Goal: Complete application form: Complete application form

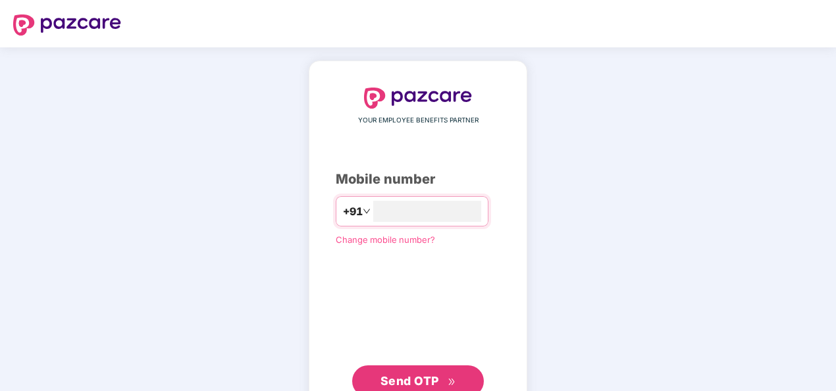
scroll to position [45, 0]
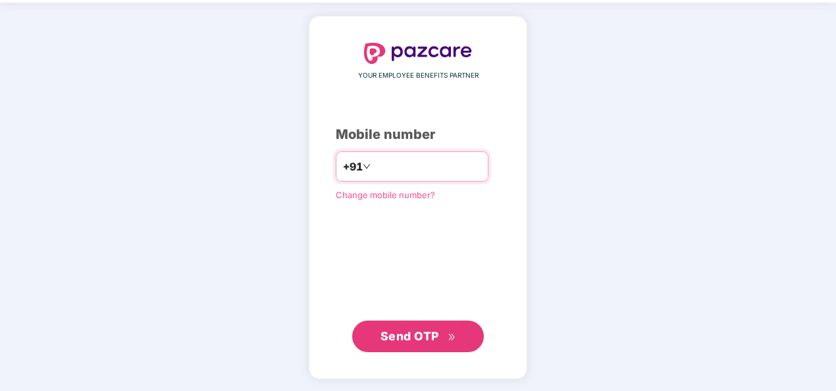
click at [373, 166] on input "**********" at bounding box center [427, 166] width 108 height 21
type input "**********"
click at [438, 334] on span "Send OTP" at bounding box center [409, 336] width 59 height 14
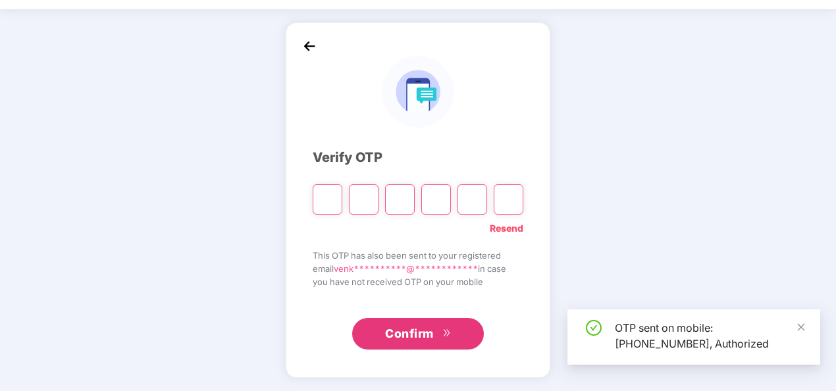
scroll to position [38, 0]
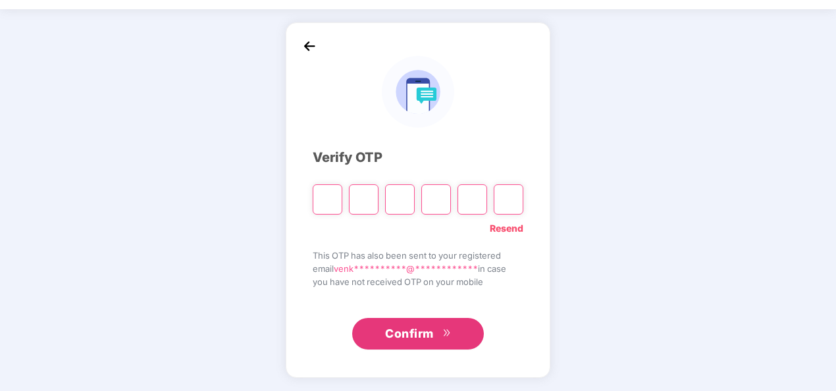
type input "*"
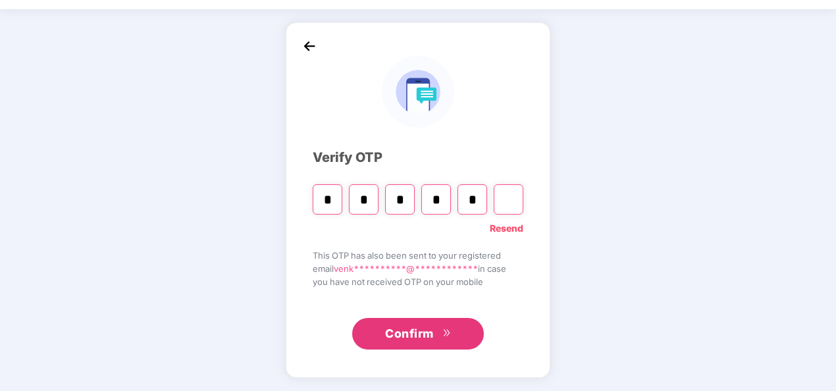
type input "*"
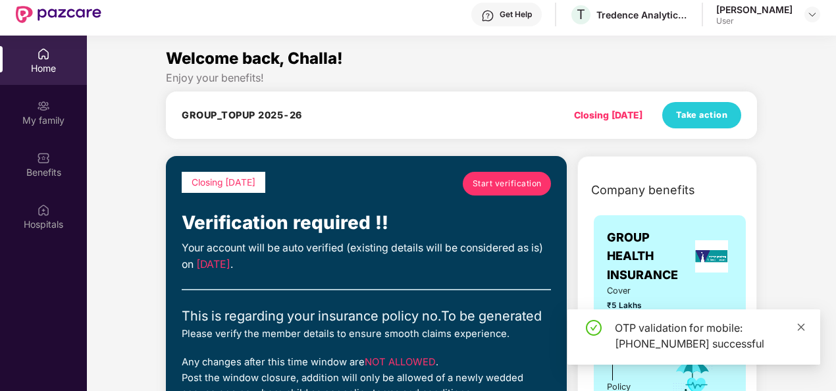
click at [804, 326] on icon "close" at bounding box center [800, 326] width 9 height 9
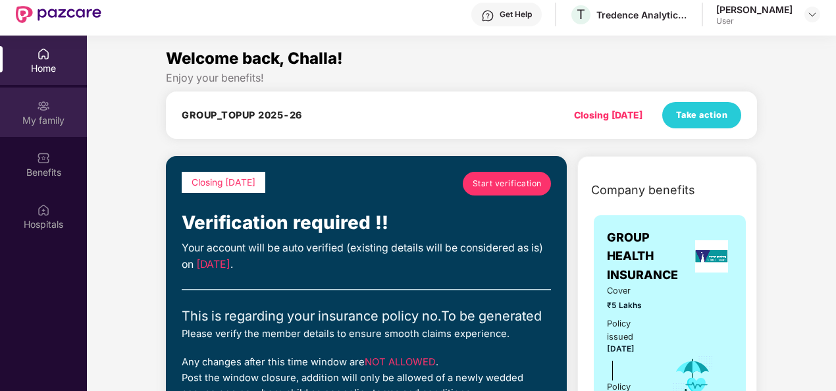
click at [64, 119] on div "My family" at bounding box center [43, 120] width 87 height 13
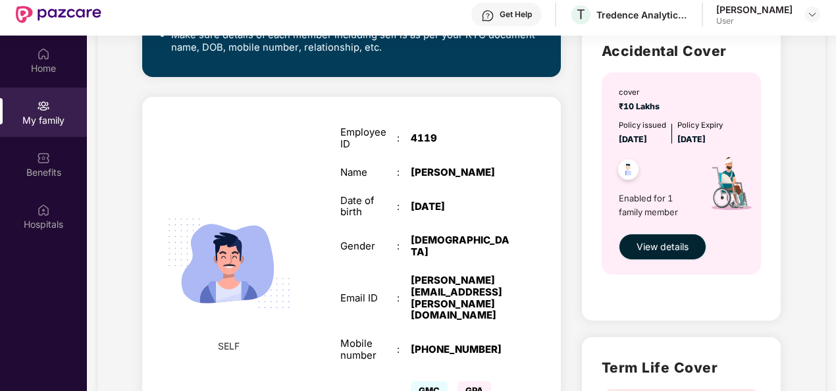
scroll to position [358, 0]
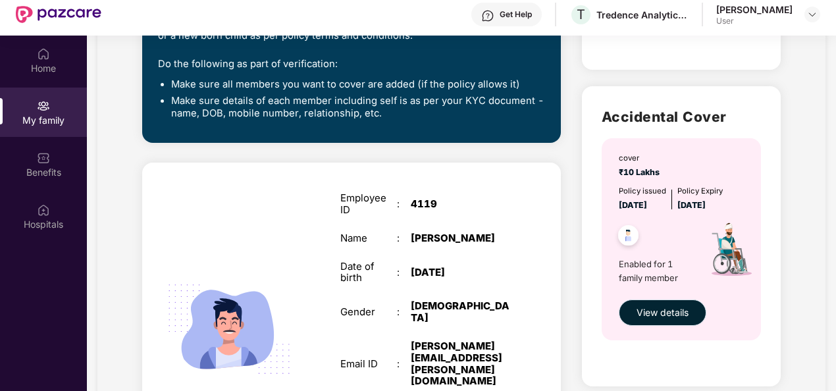
click at [663, 314] on span "View details" at bounding box center [662, 312] width 52 height 14
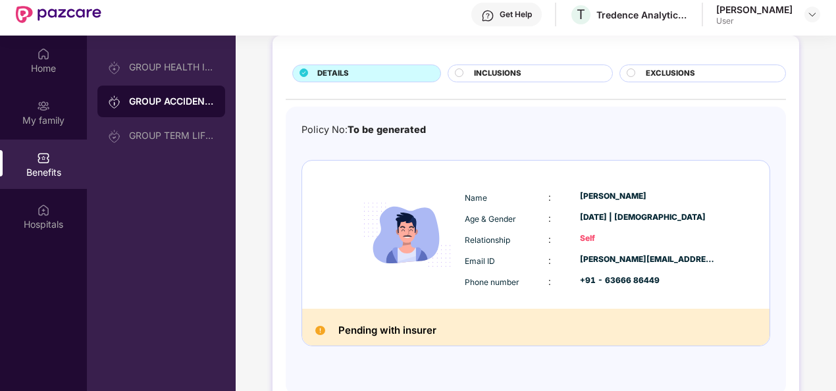
scroll to position [74, 0]
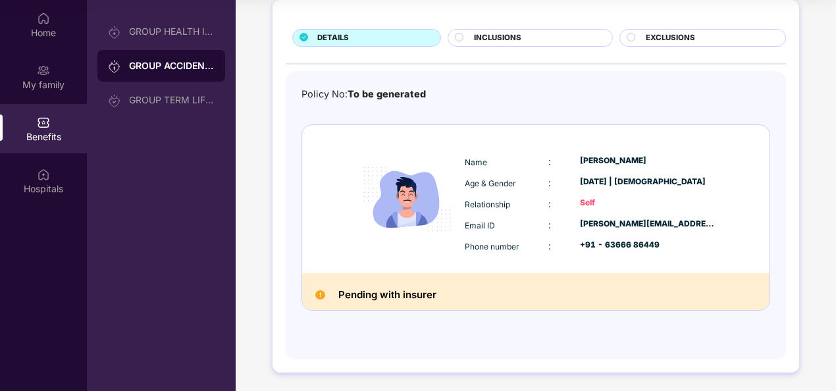
click at [407, 293] on h2 "Pending with insurer" at bounding box center [387, 294] width 98 height 17
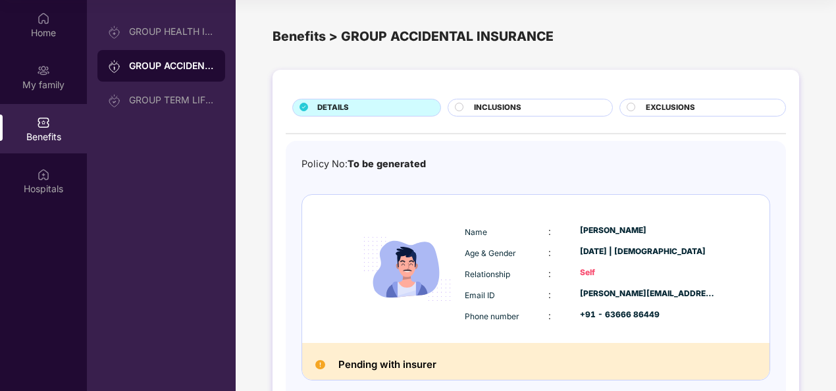
scroll to position [0, 0]
click at [499, 108] on span "INCLUSIONS" at bounding box center [497, 108] width 47 height 12
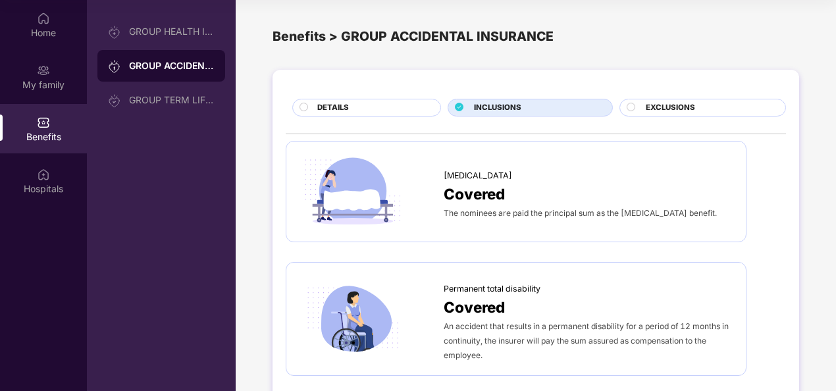
click at [674, 102] on span "EXCLUSIONS" at bounding box center [669, 108] width 49 height 12
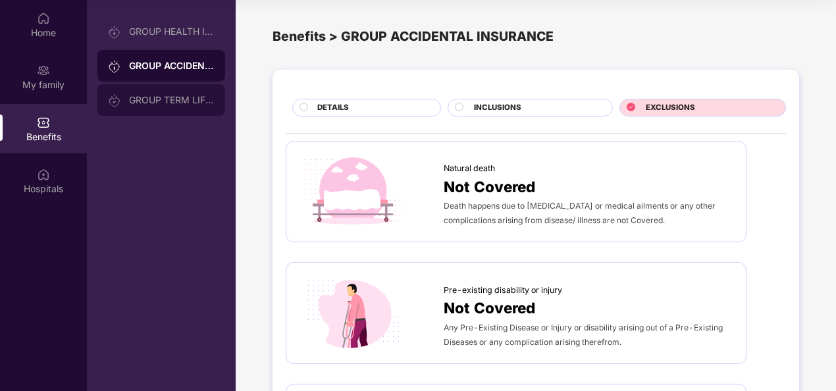
click at [136, 101] on div "GROUP TERM LIFE INSURANCE" at bounding box center [172, 100] width 86 height 11
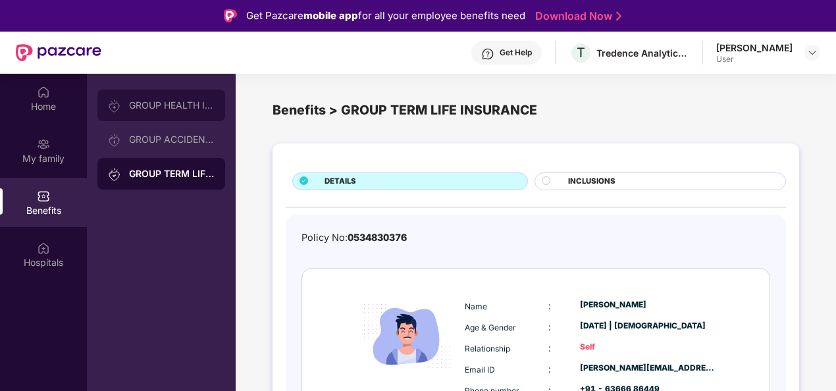
click at [190, 111] on div "GROUP HEALTH INSURANCE" at bounding box center [161, 105] width 128 height 32
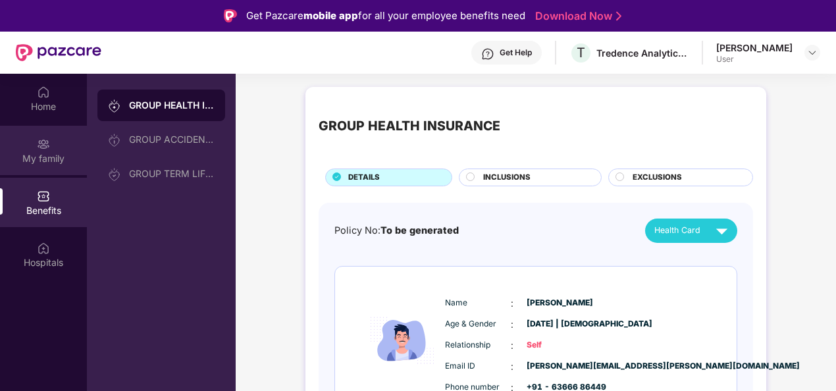
click at [42, 153] on div "My family" at bounding box center [43, 158] width 87 height 13
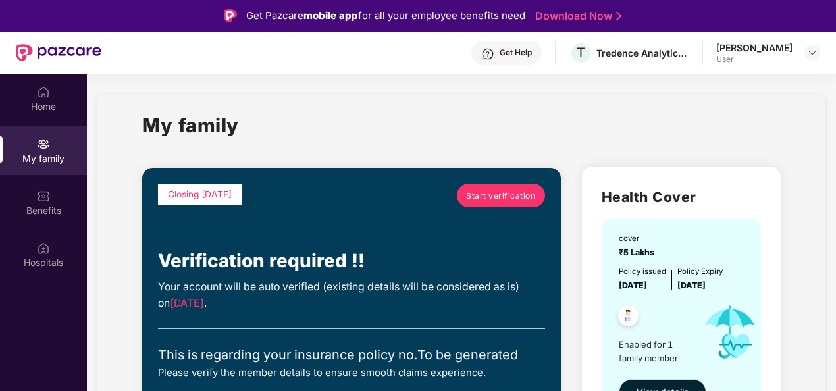
click at [515, 50] on div "Get Help" at bounding box center [515, 52] width 32 height 11
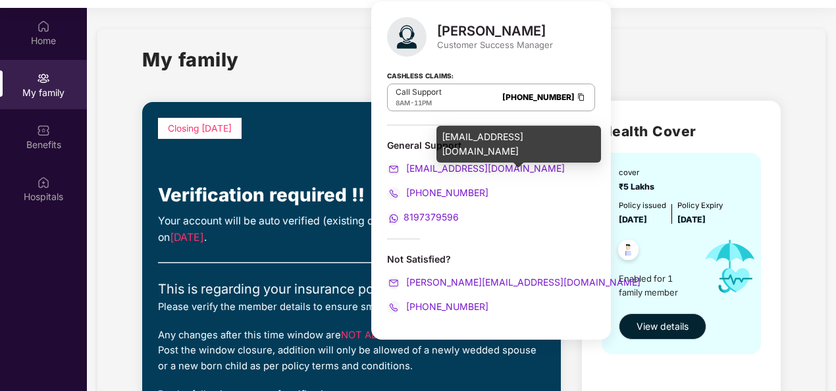
scroll to position [74, 0]
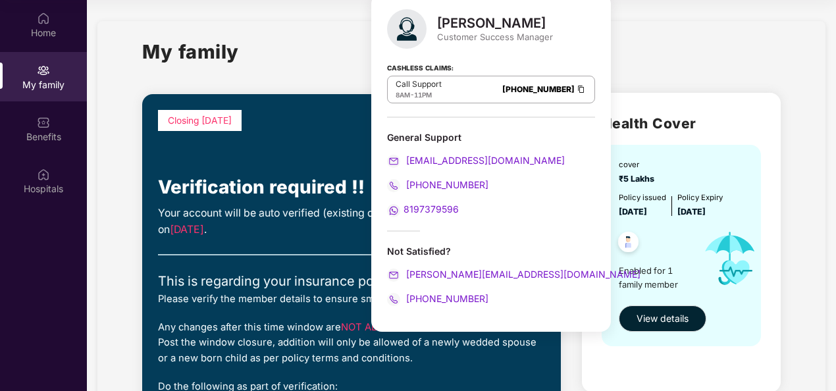
click at [290, 55] on div "My family" at bounding box center [461, 59] width 638 height 45
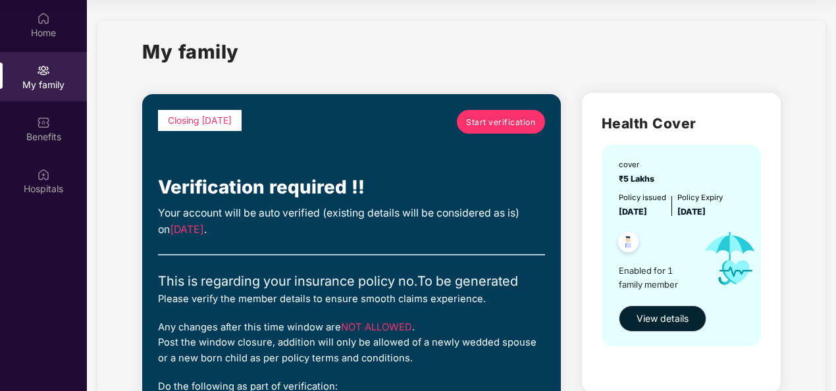
click at [487, 125] on span "Start verification" at bounding box center [500, 122] width 69 height 13
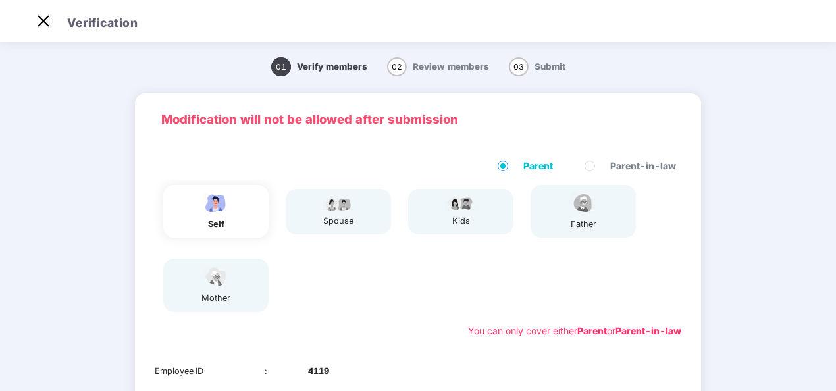
scroll to position [32, 0]
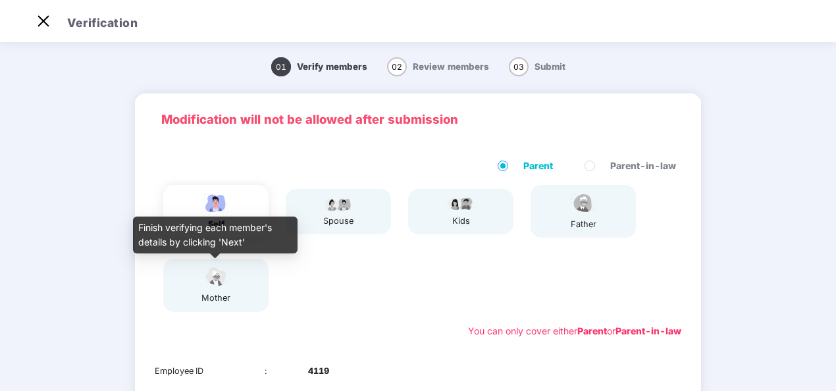
click at [213, 288] on img at bounding box center [215, 276] width 33 height 23
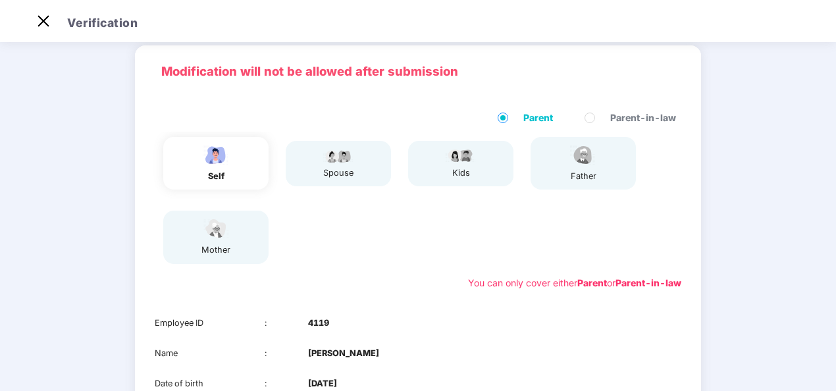
scroll to position [66, 0]
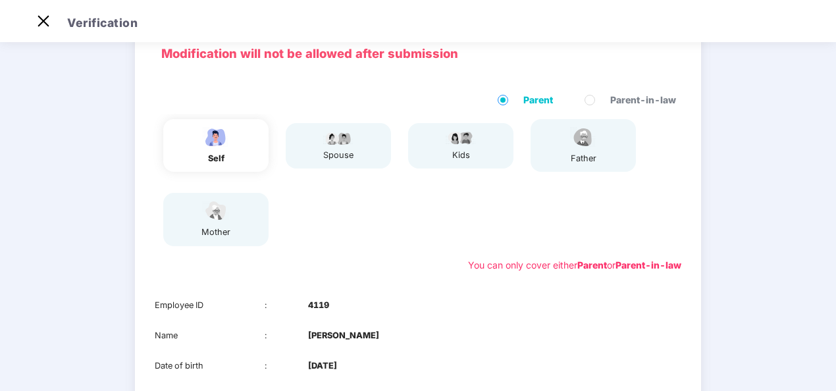
click at [199, 225] on div "mother" at bounding box center [215, 218] width 33 height 39
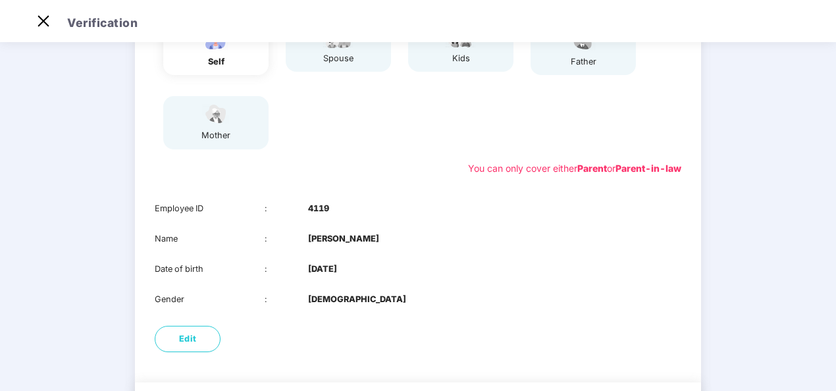
scroll to position [197, 0]
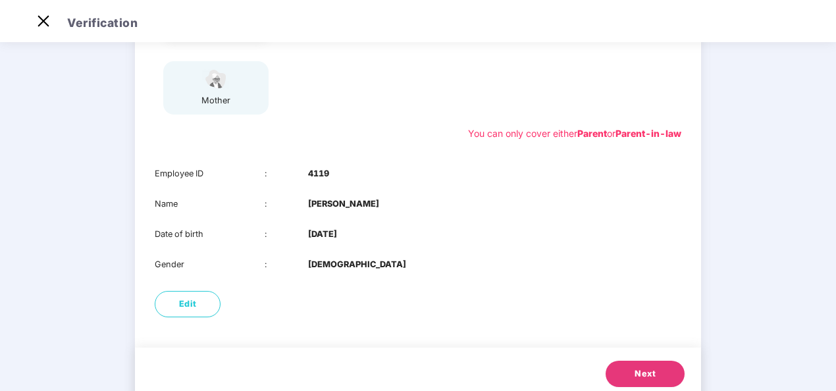
click at [578, 136] on b "Parent" at bounding box center [592, 133] width 30 height 11
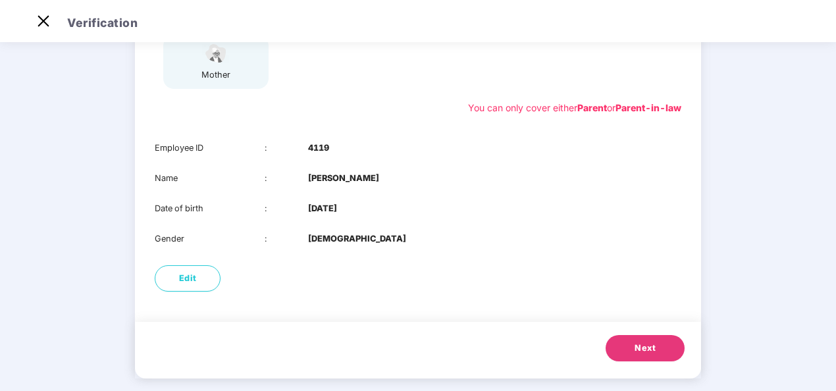
scroll to position [237, 0]
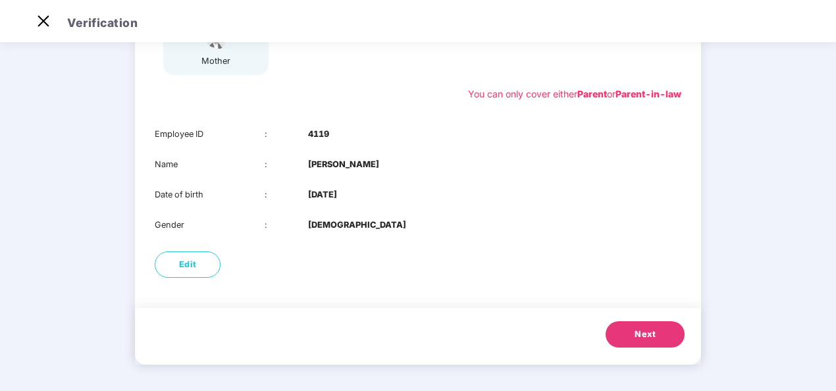
click at [632, 334] on button "Next" at bounding box center [644, 334] width 79 height 26
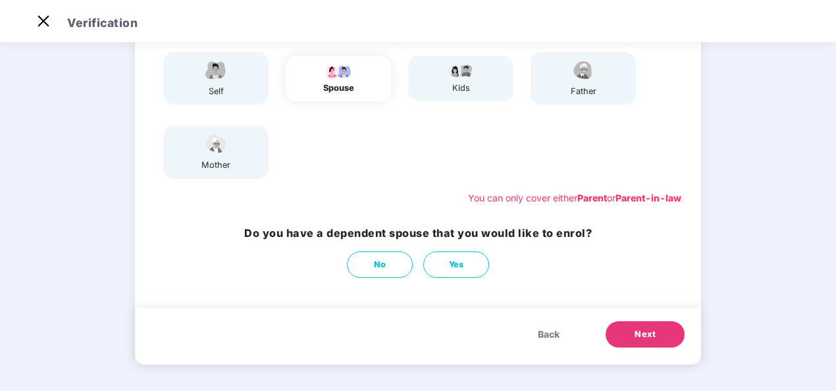
scroll to position [133, 0]
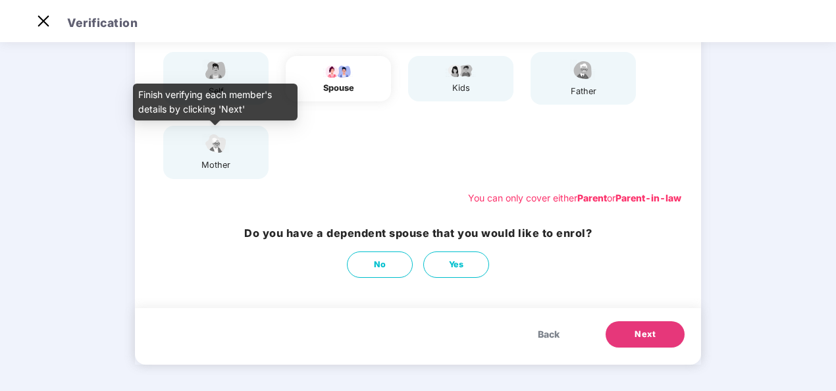
click at [218, 151] on img at bounding box center [215, 143] width 33 height 23
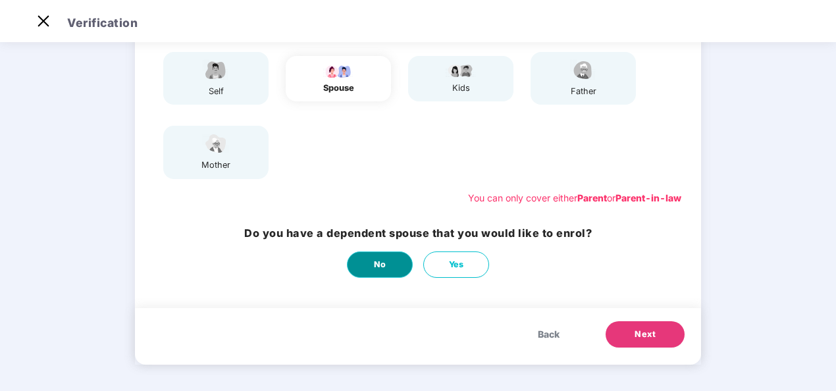
click at [390, 262] on button "No" at bounding box center [380, 264] width 66 height 26
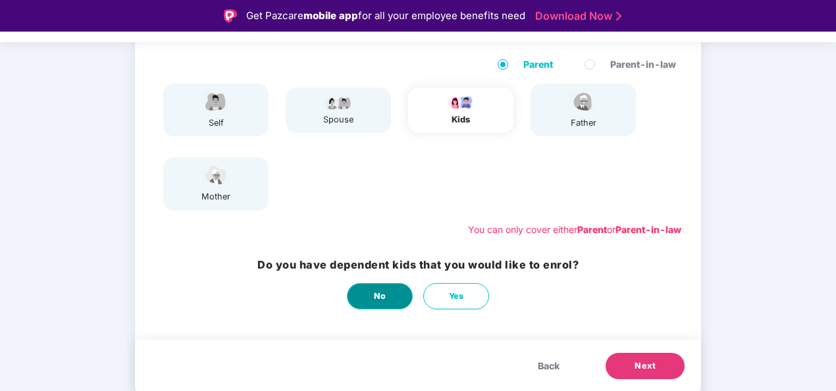
click at [383, 297] on span "No" at bounding box center [380, 296] width 13 height 13
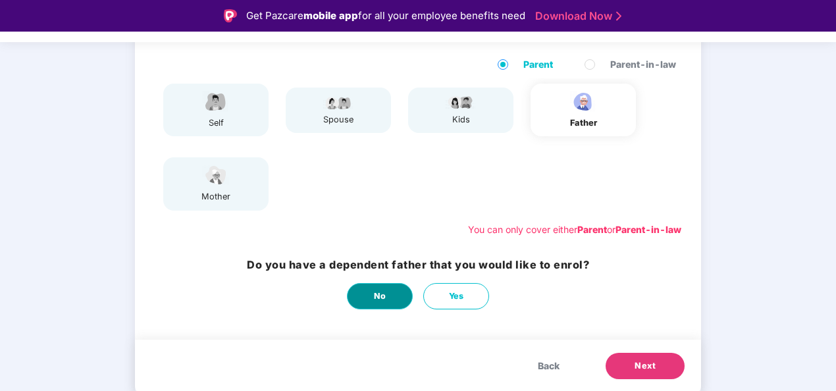
click at [383, 297] on span "No" at bounding box center [380, 296] width 13 height 13
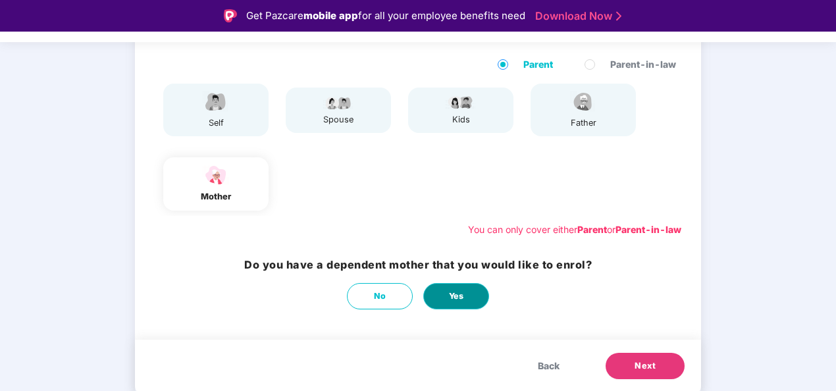
click at [449, 297] on span "Yes" at bounding box center [456, 296] width 15 height 13
select select "******"
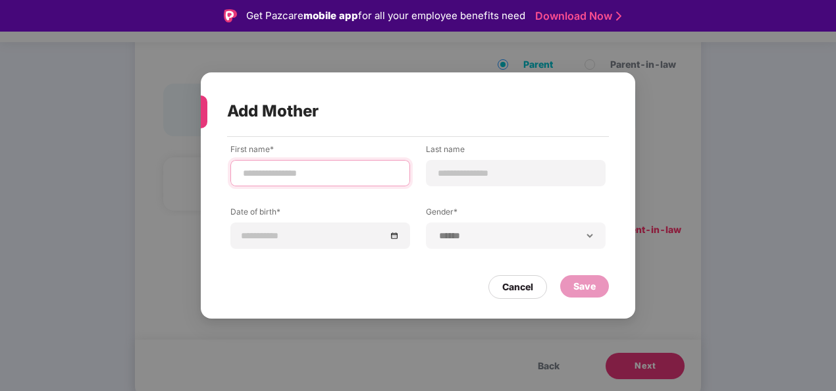
click at [319, 177] on input at bounding box center [319, 173] width 157 height 14
type input "**********"
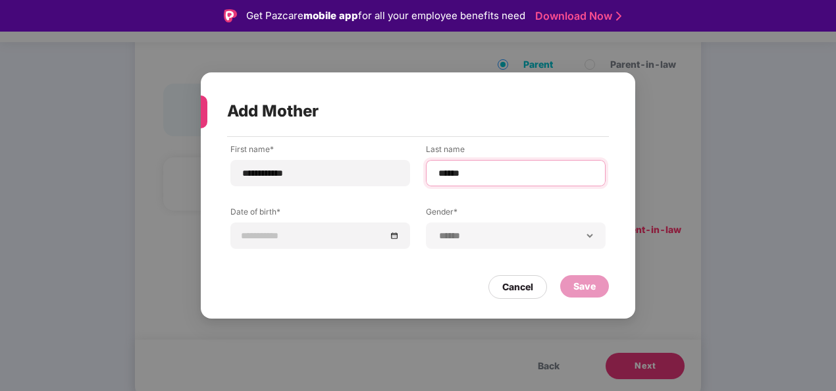
type input "******"
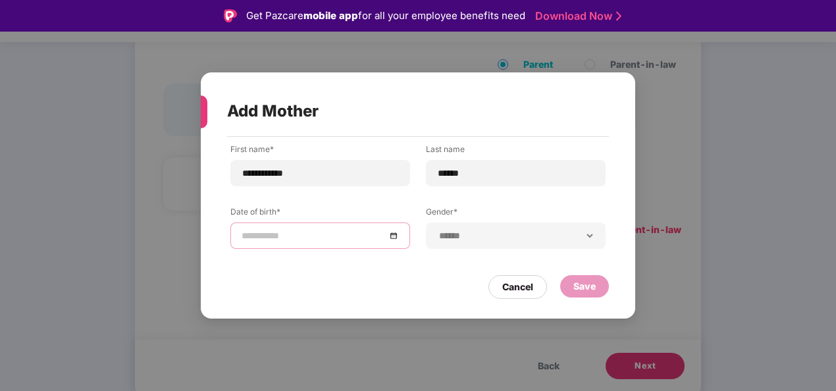
click at [390, 236] on div at bounding box center [319, 235] width 157 height 14
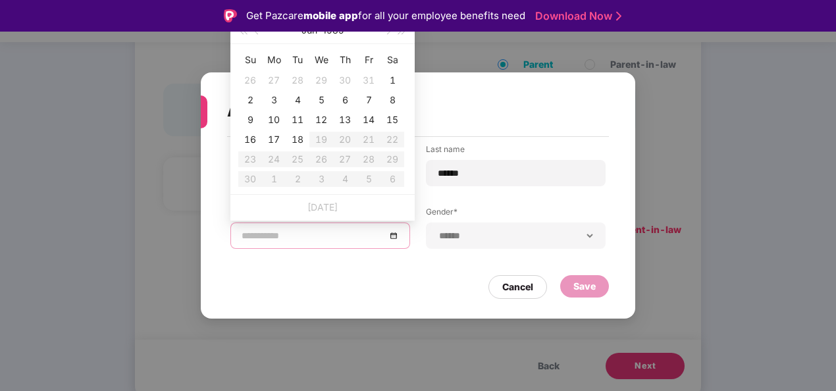
type input "**********"
click at [258, 33] on span "button" at bounding box center [258, 31] width 7 height 7
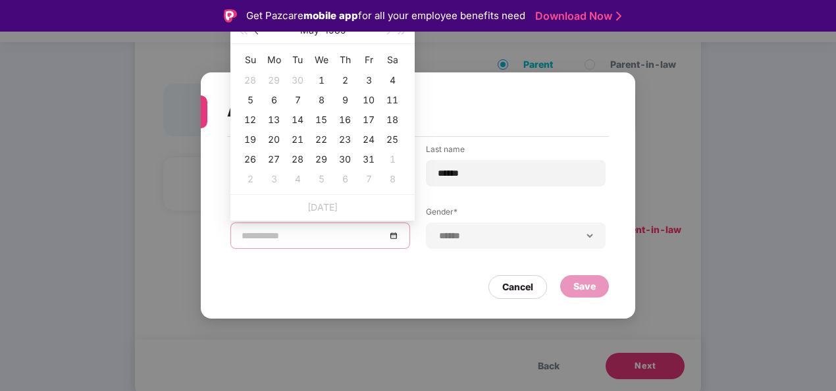
click at [258, 33] on span "button" at bounding box center [258, 31] width 7 height 7
click at [245, 34] on button "button" at bounding box center [243, 30] width 14 height 26
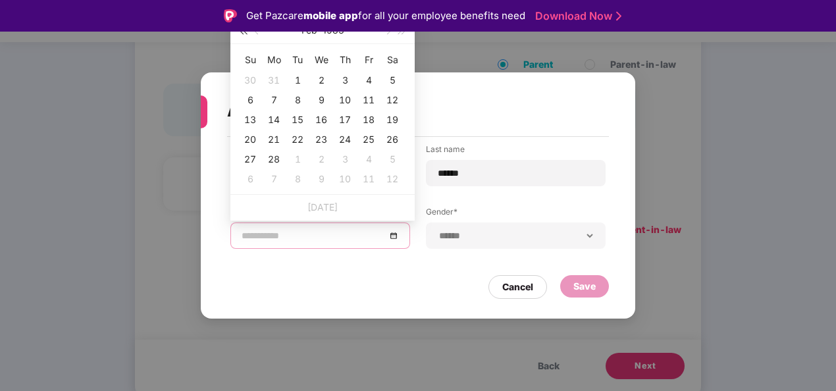
click at [245, 34] on button "button" at bounding box center [243, 30] width 14 height 26
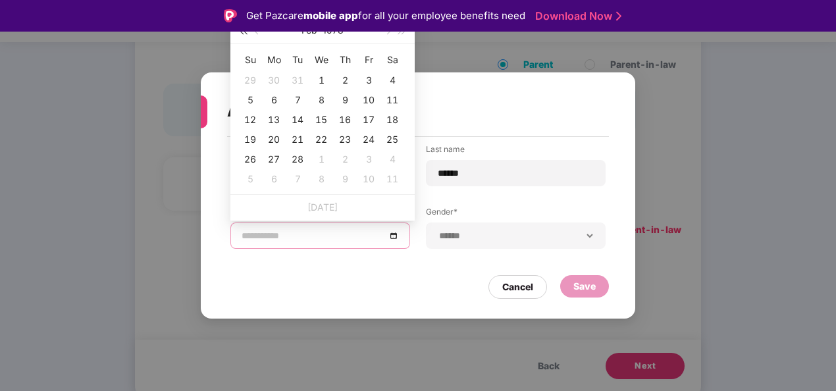
click at [245, 34] on button "button" at bounding box center [243, 30] width 14 height 26
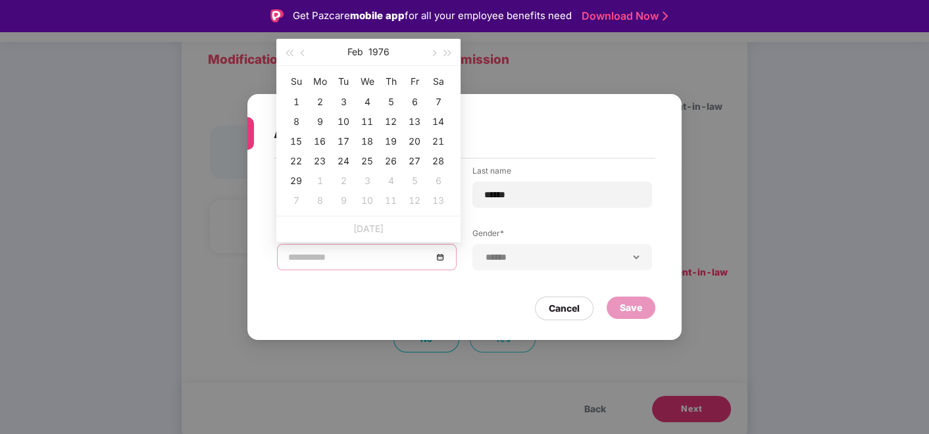
type input "**********"
click at [282, 53] on button "button" at bounding box center [289, 52] width 14 height 26
click at [284, 53] on button "button" at bounding box center [289, 52] width 14 height 26
click at [451, 54] on button "button" at bounding box center [448, 52] width 14 height 26
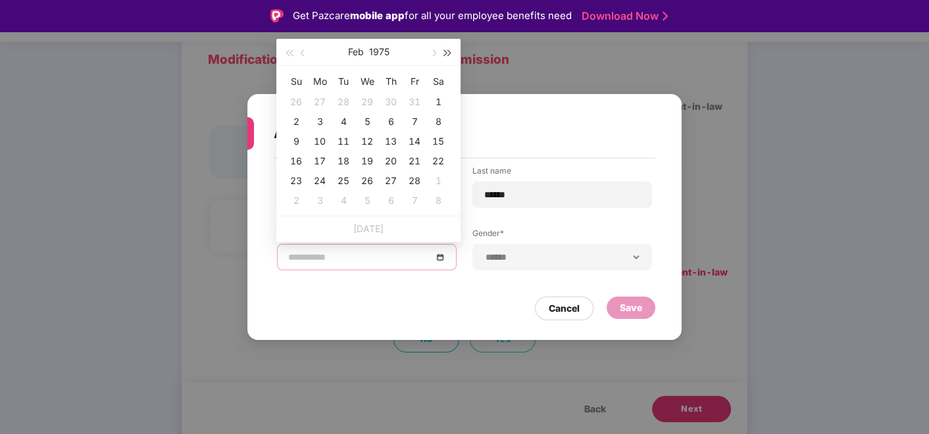
click at [451, 54] on button "button" at bounding box center [448, 52] width 14 height 26
type input "**********"
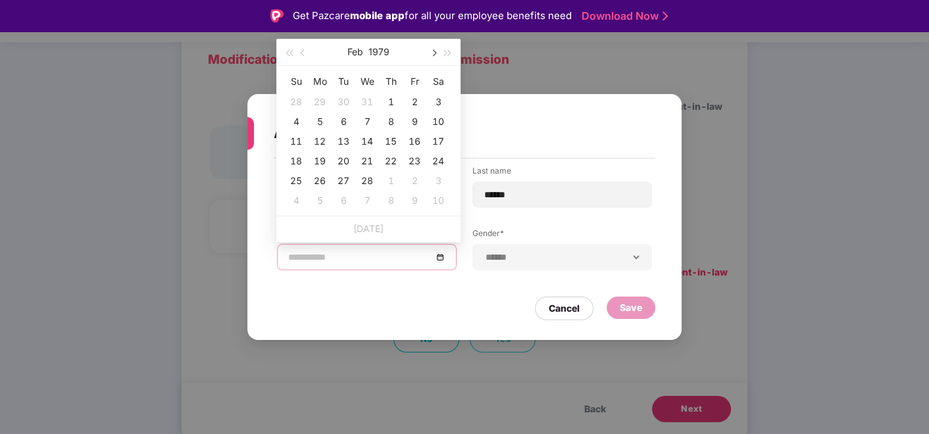
click at [430, 51] on span "button" at bounding box center [433, 53] width 7 height 7
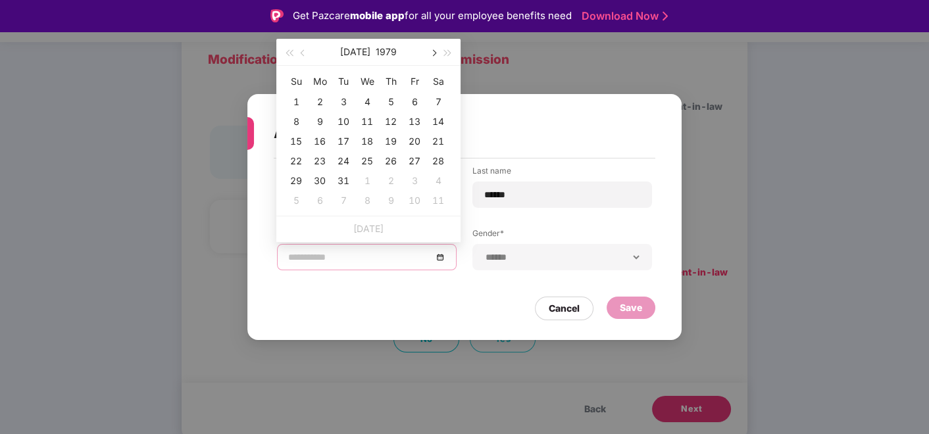
click at [430, 51] on span "button" at bounding box center [433, 53] width 7 height 7
click at [301, 51] on span "button" at bounding box center [304, 53] width 7 height 7
click at [434, 103] on div "4" at bounding box center [438, 102] width 16 height 16
type input "**********"
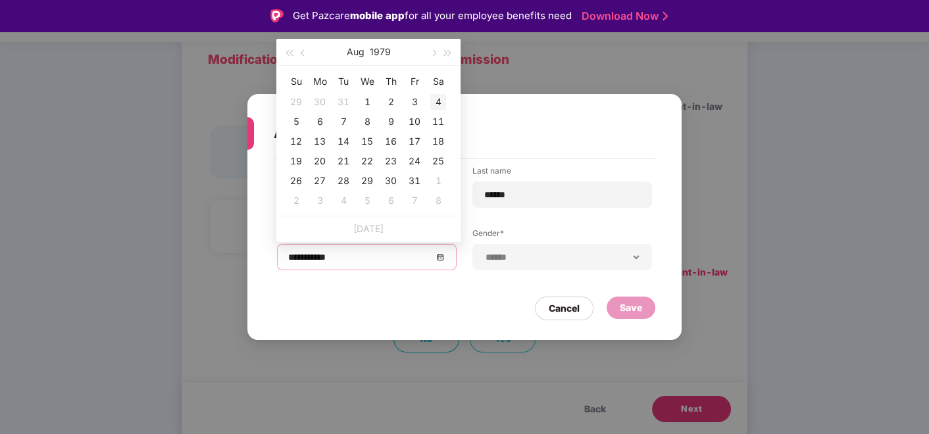
type input "**********"
click at [438, 98] on div "4" at bounding box center [438, 102] width 16 height 16
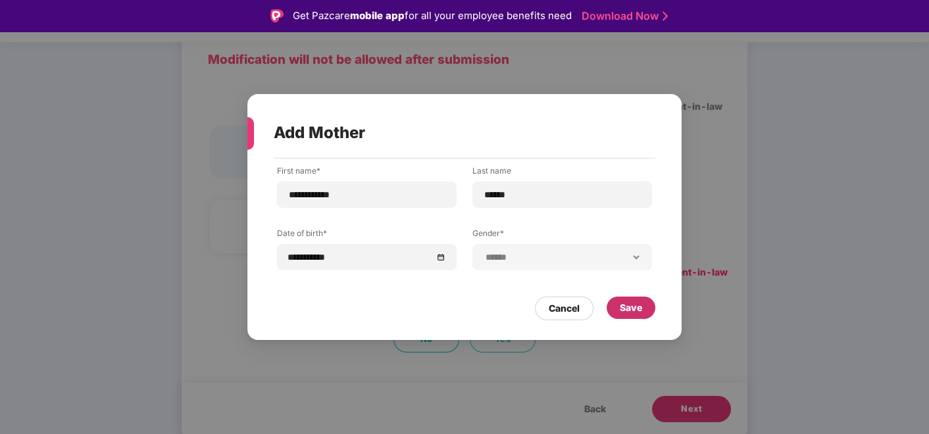
click at [630, 313] on div "Save" at bounding box center [631, 308] width 22 height 14
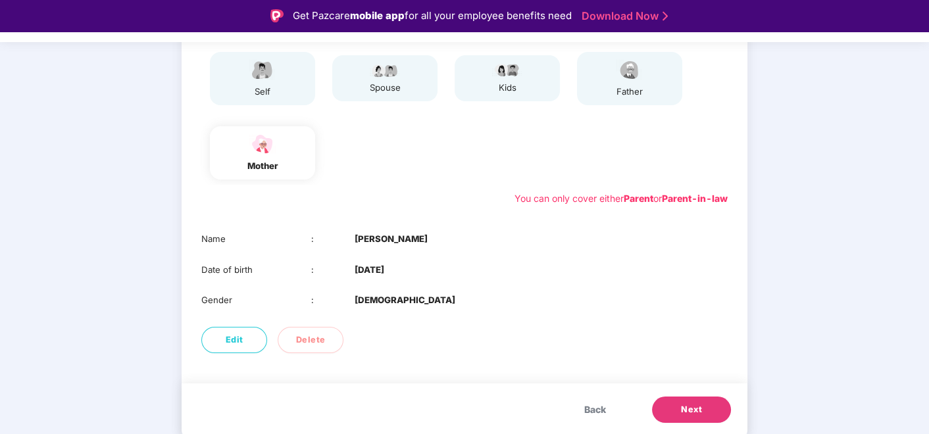
scroll to position [32, 0]
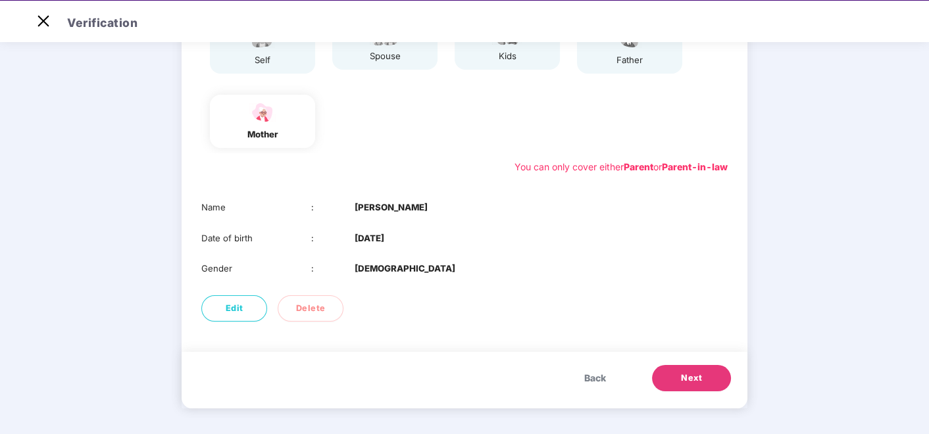
click at [691, 372] on span "Next" at bounding box center [691, 378] width 21 height 13
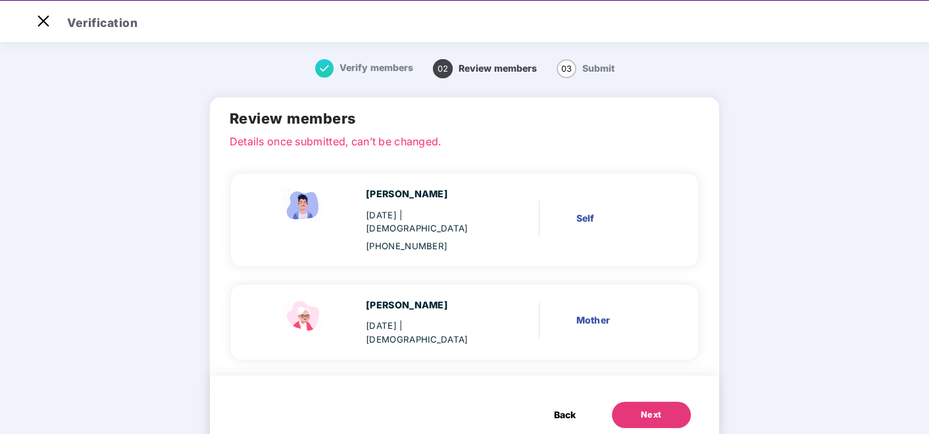
scroll to position [18, 0]
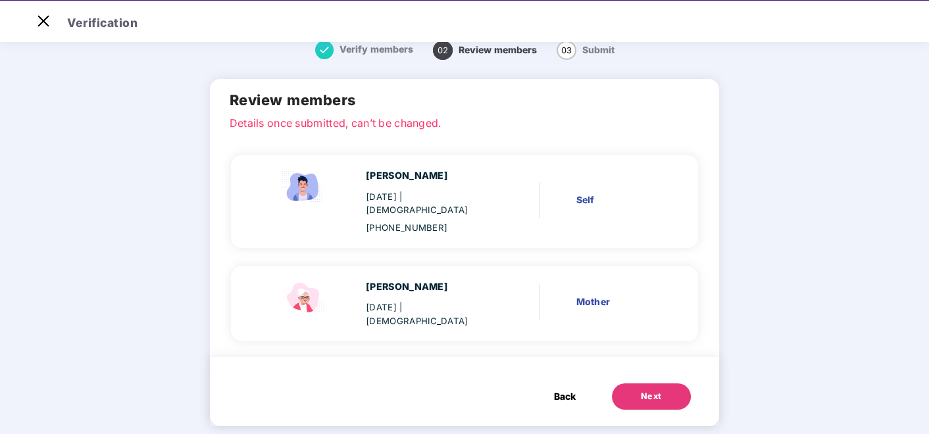
click at [630, 384] on button "Next" at bounding box center [651, 397] width 79 height 26
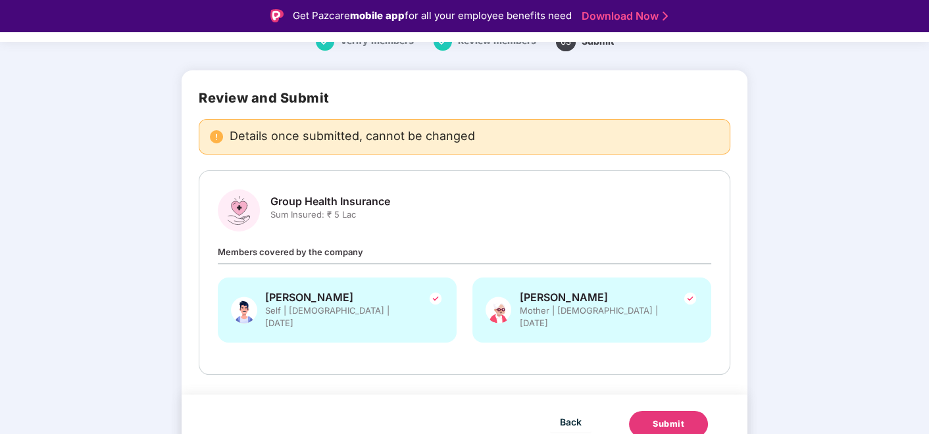
scroll to position [59, 0]
click at [669, 390] on div "Submit" at bounding box center [669, 423] width 32 height 13
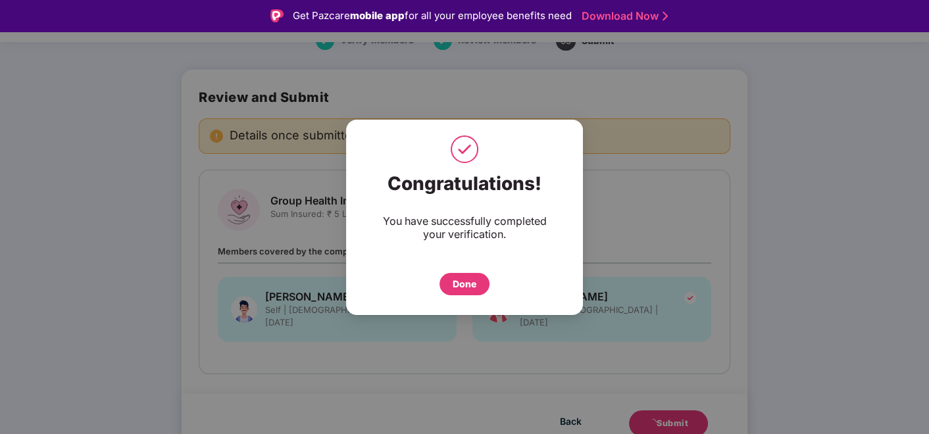
click at [455, 287] on div "Done" at bounding box center [465, 284] width 24 height 14
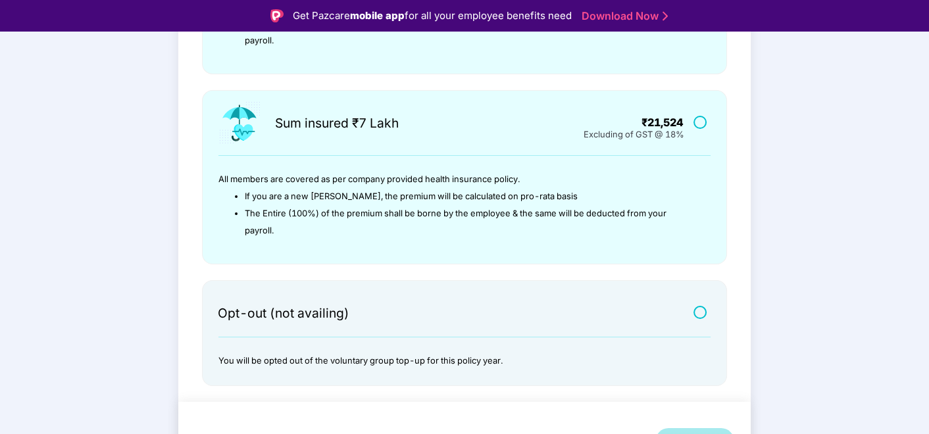
scroll to position [492, 0]
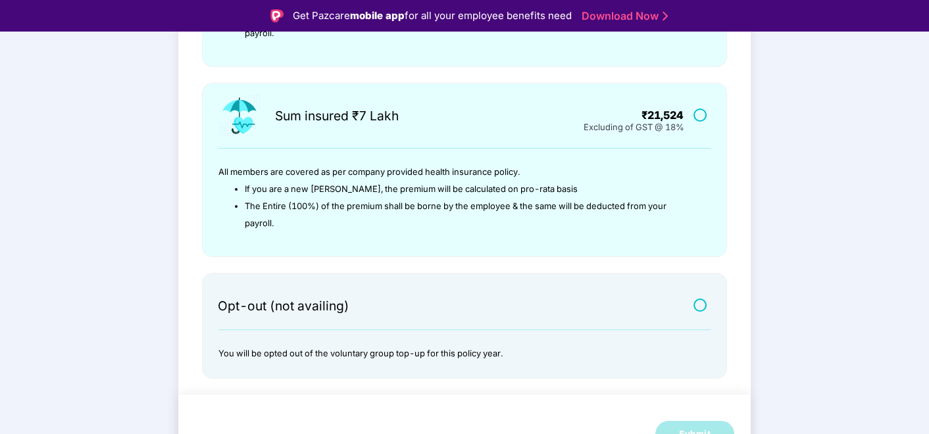
click at [451, 306] on div "Opt-out (not availing)" at bounding box center [382, 299] width 328 height 31
click at [697, 305] on label at bounding box center [702, 304] width 16 height 11
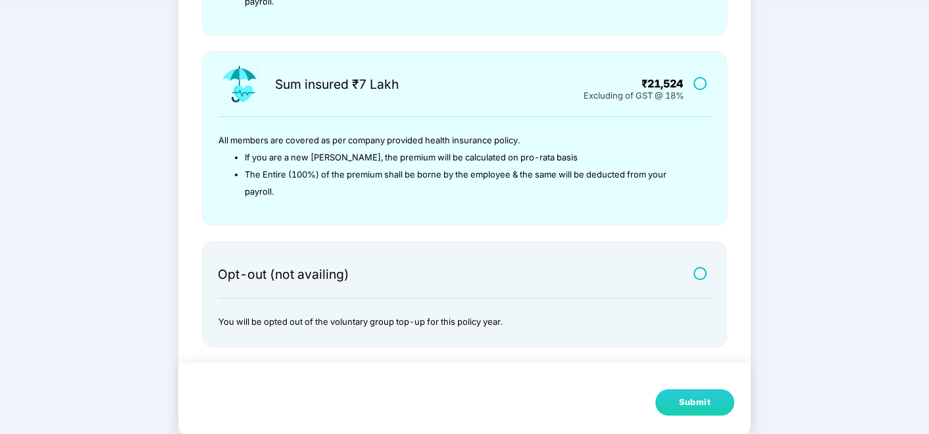
click at [675, 390] on button "Submit" at bounding box center [694, 403] width 79 height 26
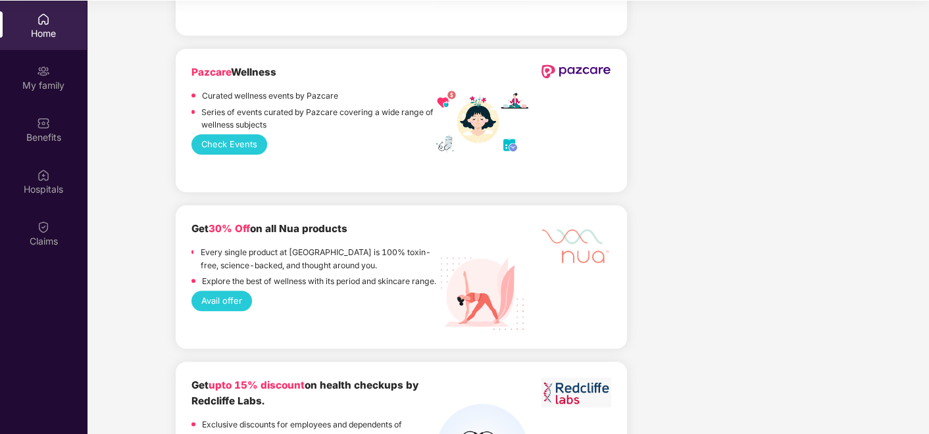
scroll to position [1624, 0]
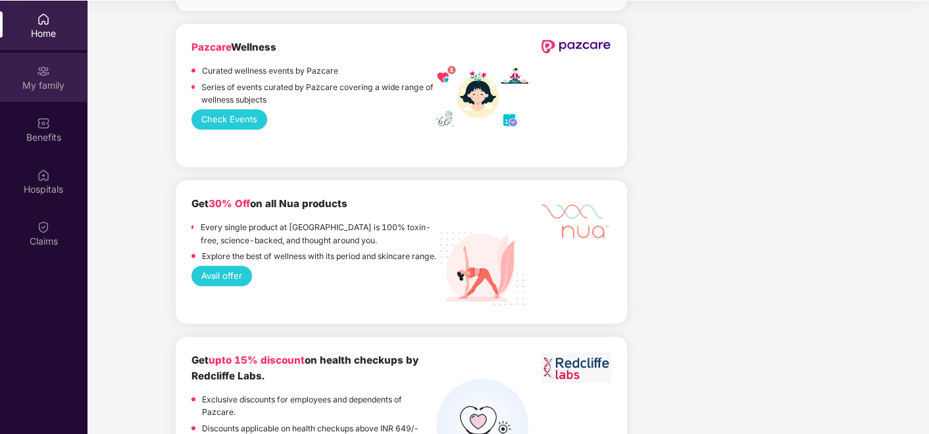
click at [27, 80] on div "My family" at bounding box center [43, 85] width 87 height 13
